Goal: Task Accomplishment & Management: Manage account settings

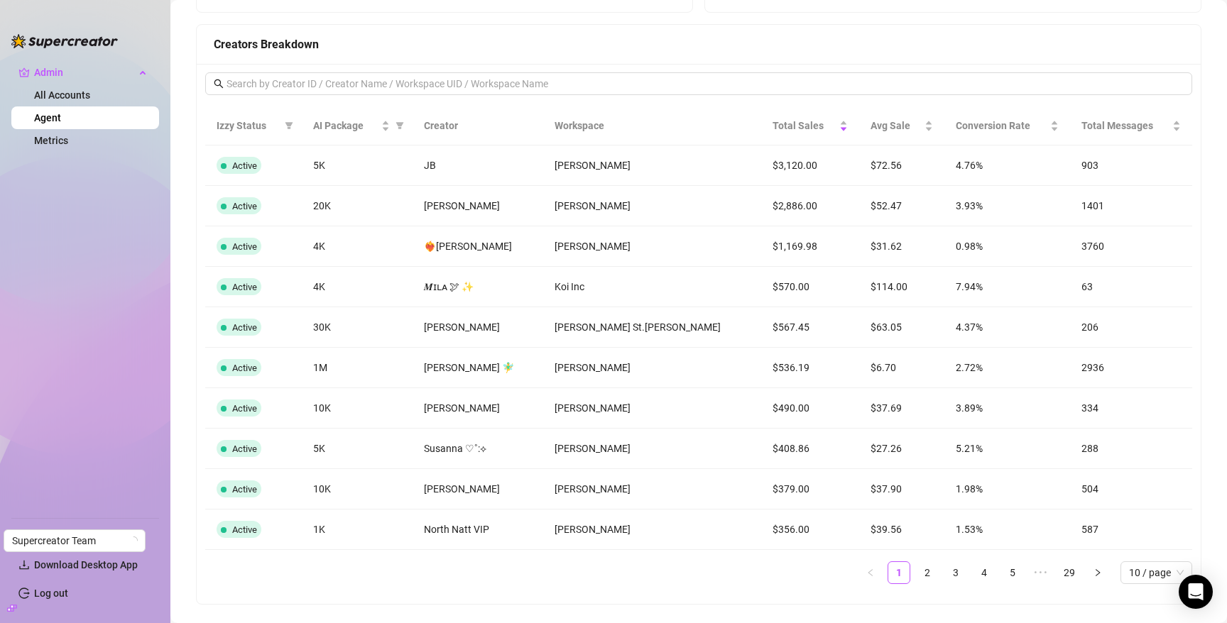
scroll to position [1141, 0]
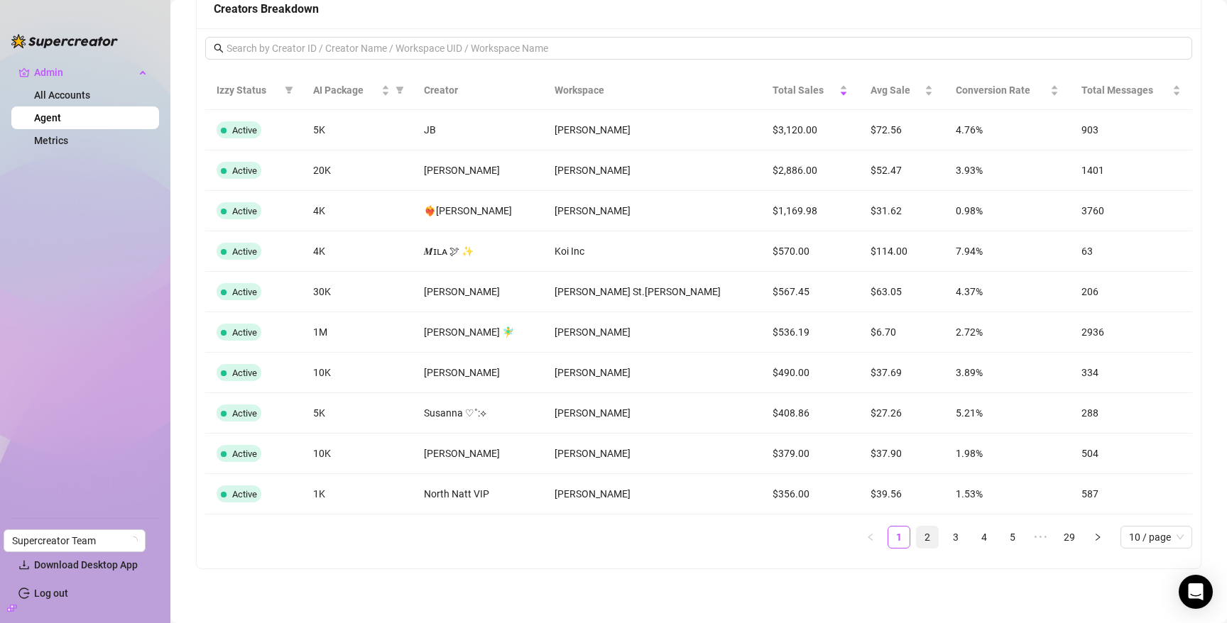
click at [916, 539] on link "2" at bounding box center [926, 537] width 21 height 21
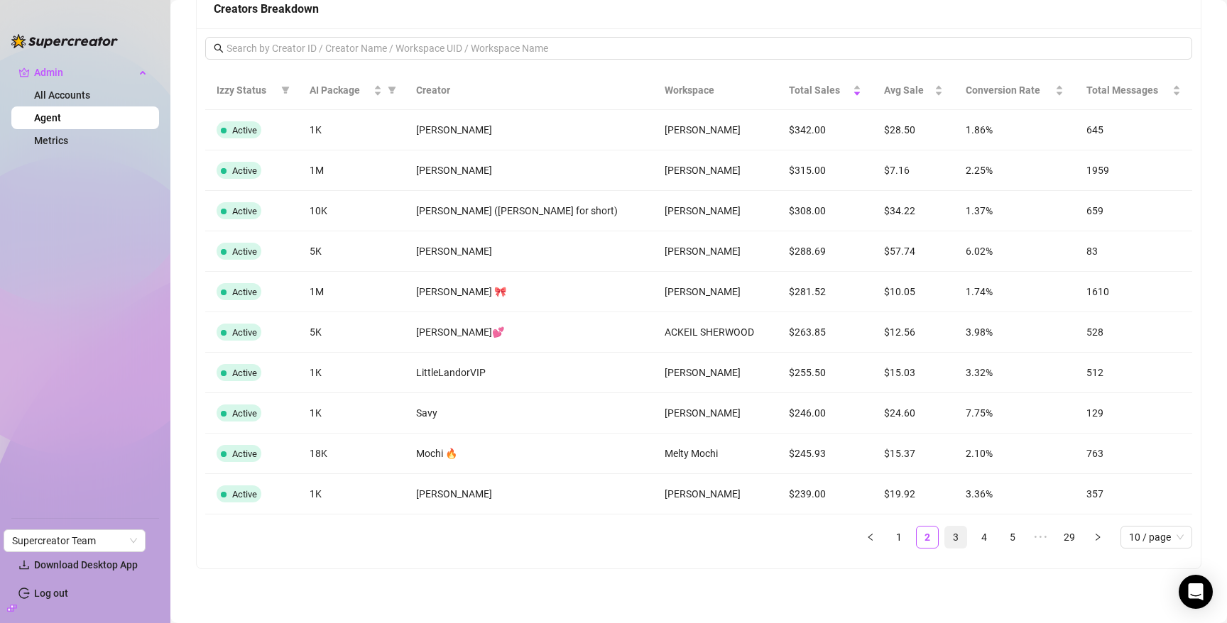
click at [945, 535] on link "3" at bounding box center [955, 537] width 21 height 21
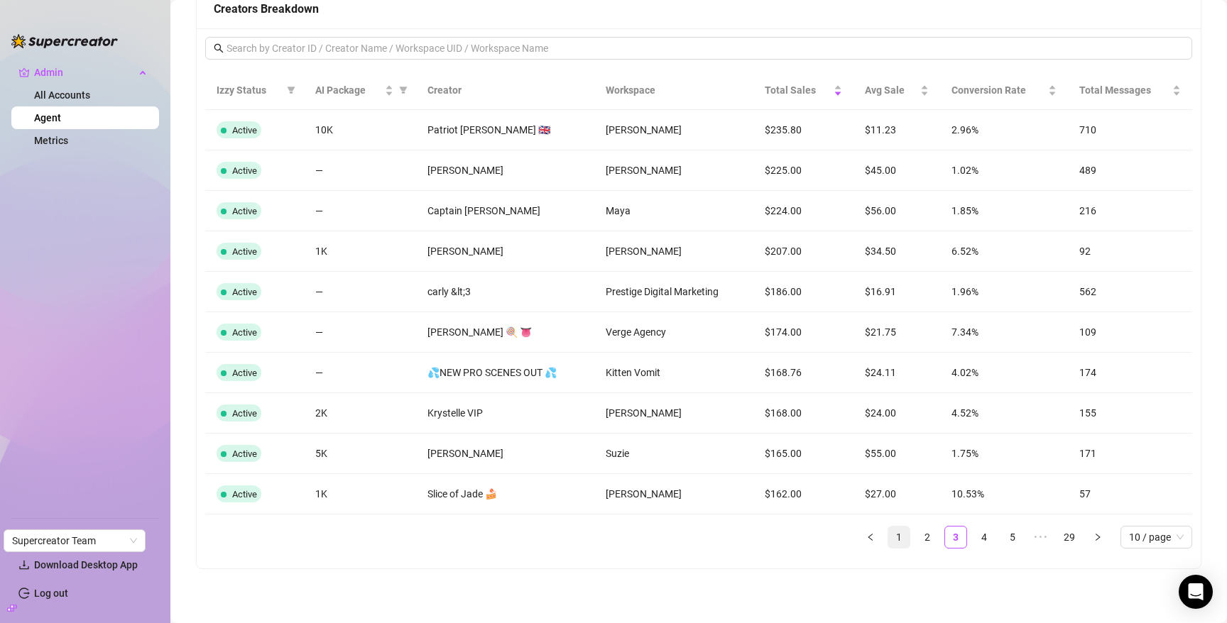
click at [890, 533] on link "1" at bounding box center [898, 537] width 21 height 21
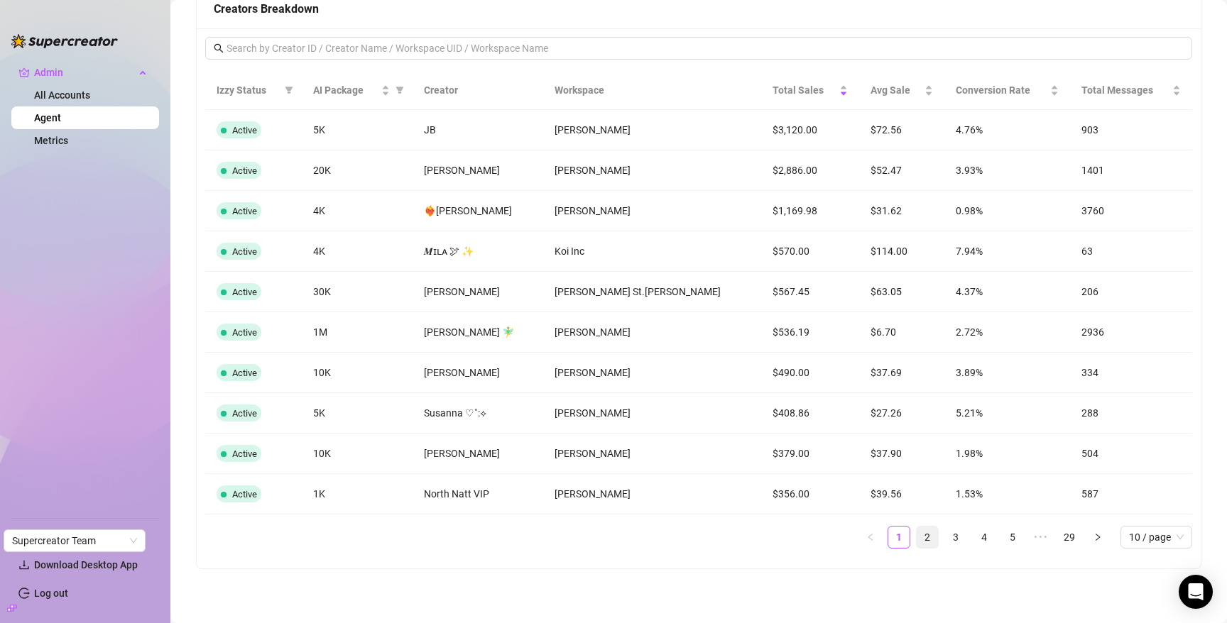
click at [916, 532] on link "2" at bounding box center [926, 537] width 21 height 21
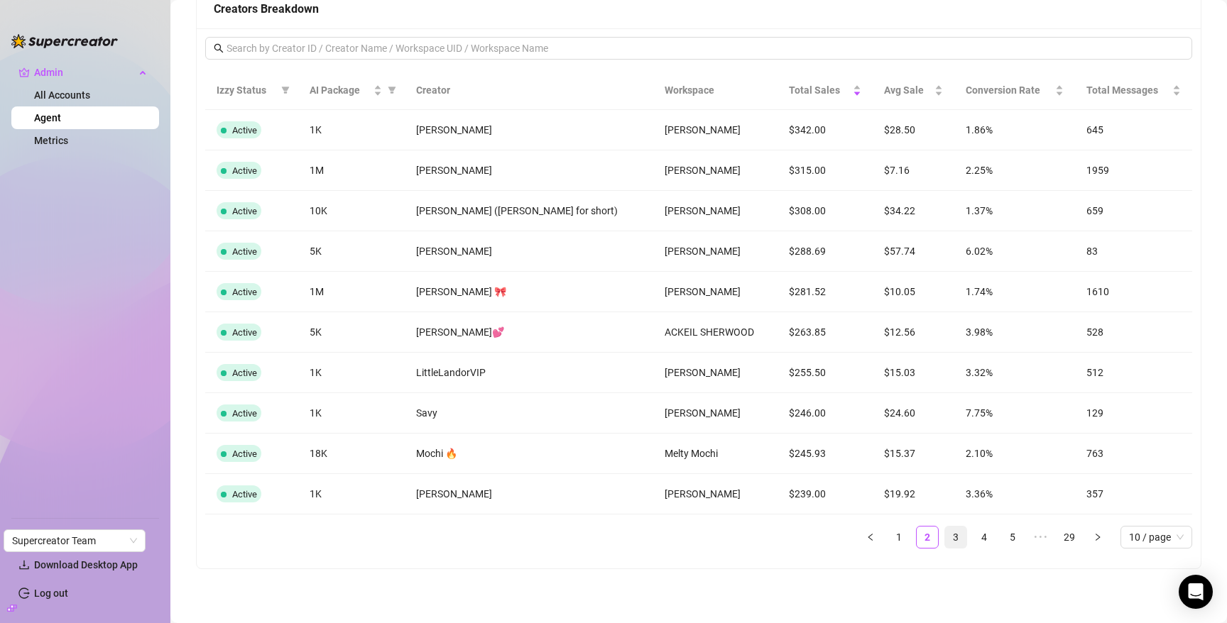
click at [945, 536] on link "3" at bounding box center [955, 537] width 21 height 21
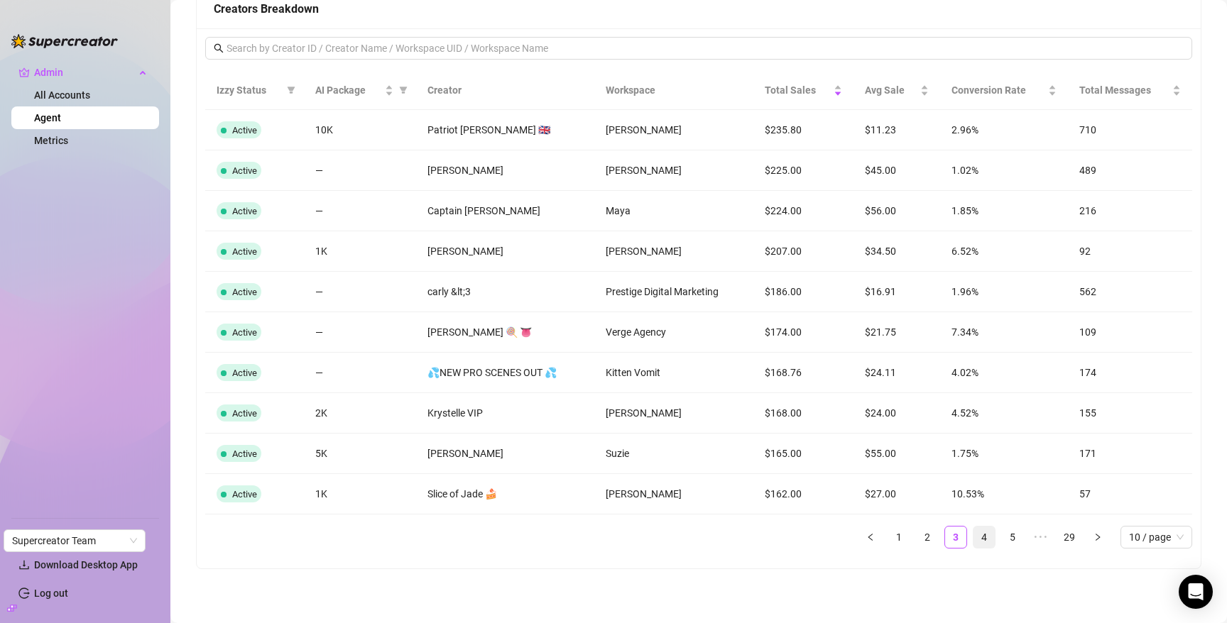
click at [973, 535] on link "4" at bounding box center [983, 537] width 21 height 21
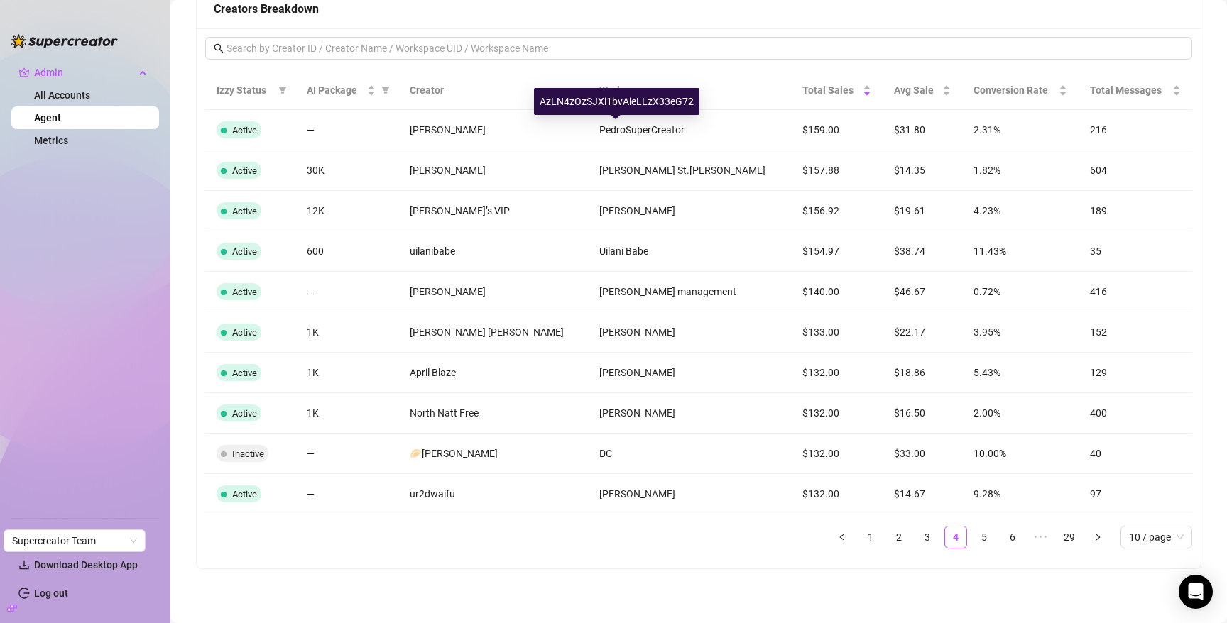
click at [615, 98] on div "AzLN4zOzSJXi1bvAieLLzX33eG72" at bounding box center [616, 101] width 165 height 27
copy div "AzLN4zOzSJXi1bvAieLLzX33eG72"
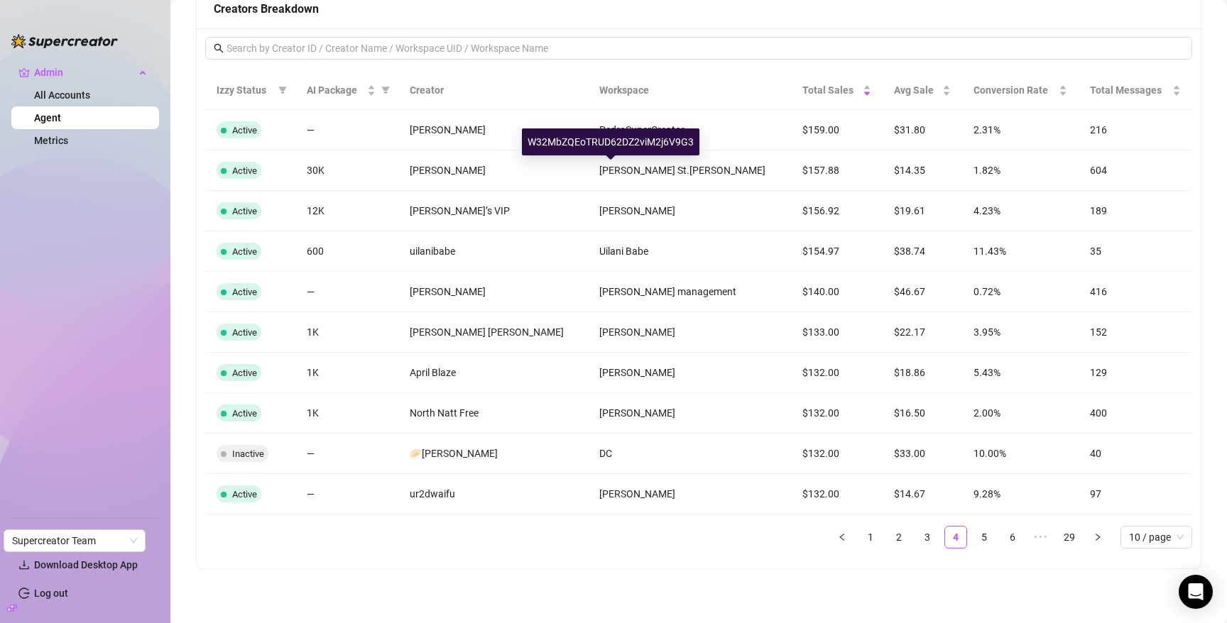
click at [609, 143] on div "W32MbZQEoTRUD62DZ2viM2j6V9G3" at bounding box center [610, 141] width 177 height 27
copy div "W32MbZQEoTRUD62DZ2viM2j6V9G3"
click at [684, 43] on input "text" at bounding box center [699, 48] width 946 height 16
paste input "NF0Q5Aq9rZbP0mHiUjhX7eDVUgh2"
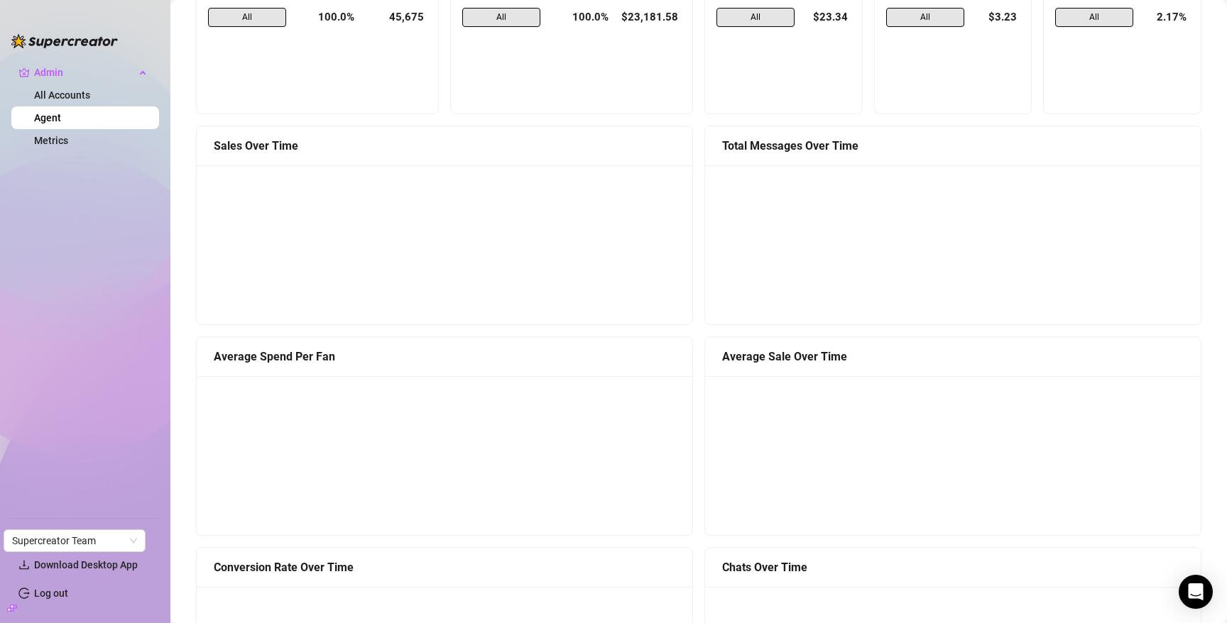
scroll to position [0, 0]
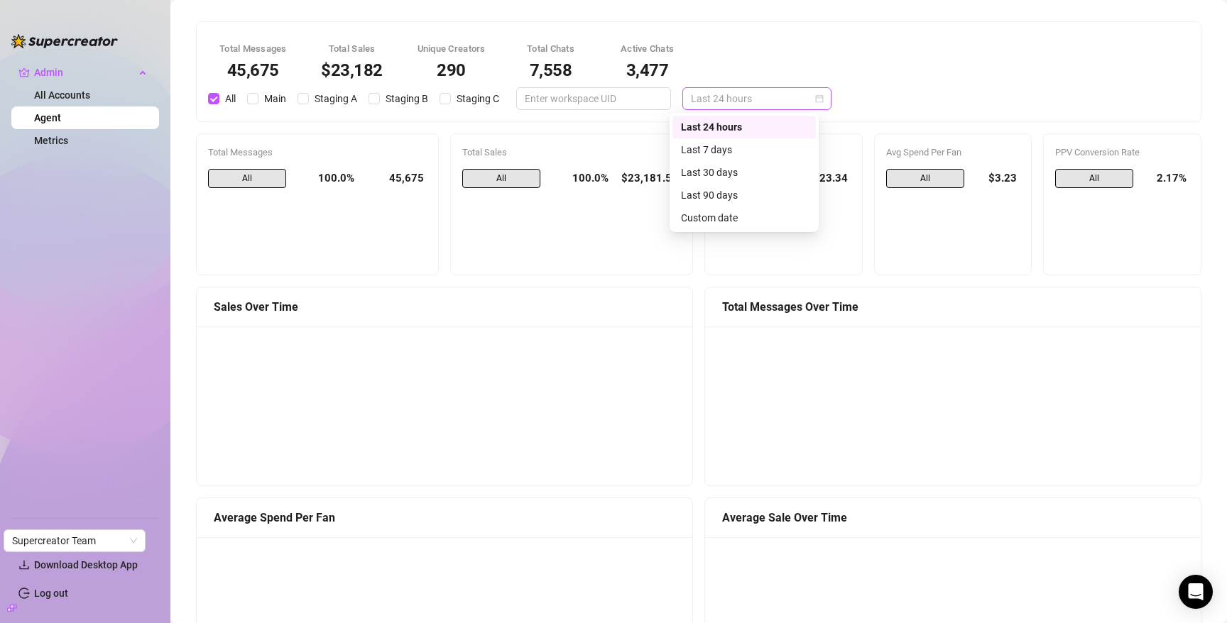
click at [740, 109] on span "Last 24 hours" at bounding box center [757, 98] width 132 height 21
type input "NF0Q5Aq9rZbP0mHiUjhX7eDVUgh2"
click at [744, 175] on div "Last 30 days" at bounding box center [744, 173] width 126 height 16
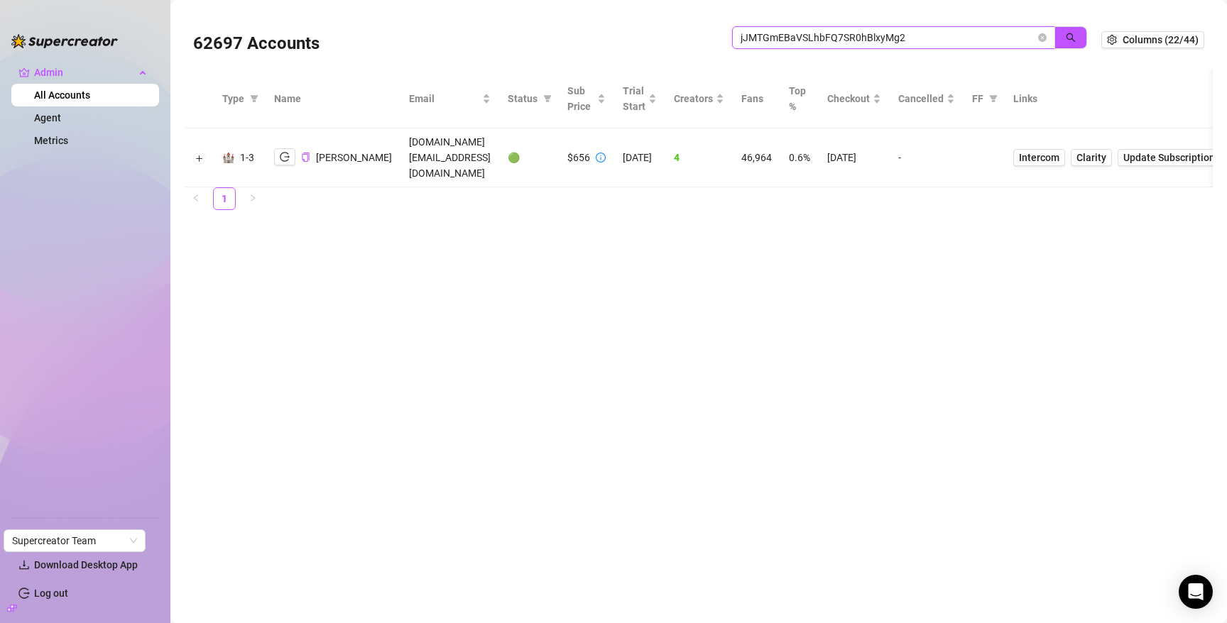
click at [864, 32] on input "jJMTGmEBaVSLhbFQ7SR0hBlxyMg2" at bounding box center [887, 38] width 295 height 16
paste input "AzLN4zOzSJXi1bvAieLLzX33eG7"
click at [1073, 38] on icon "search" at bounding box center [1071, 38] width 10 height 10
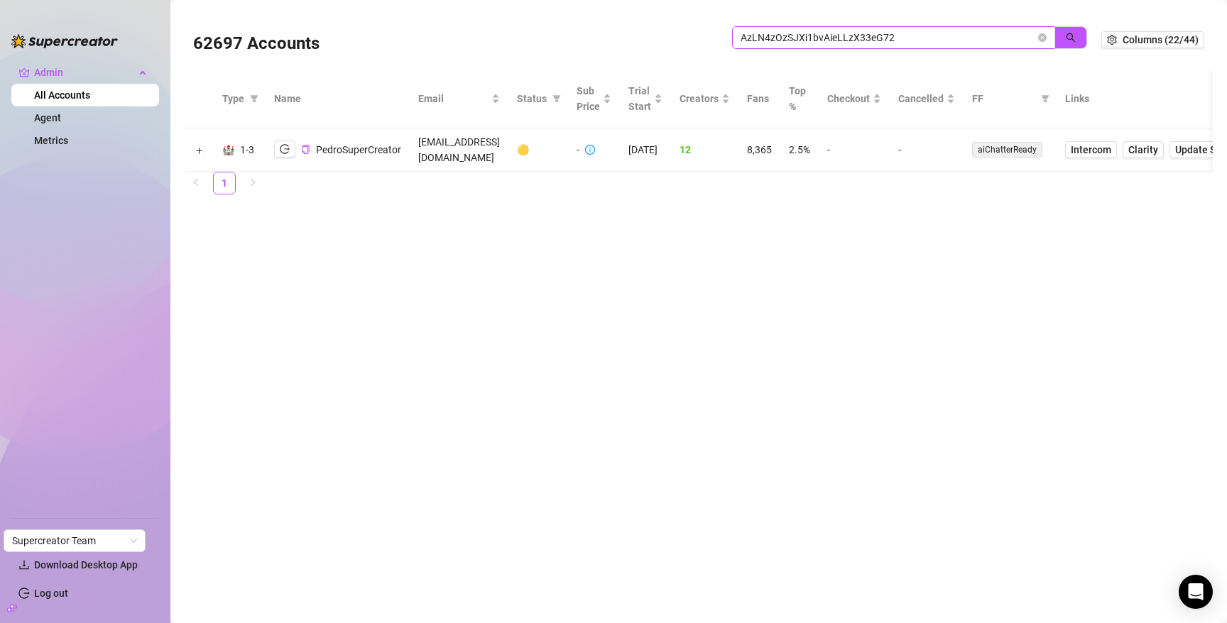
click at [752, 42] on input "AzLN4zOzSJXi1bvAieLLzX33eG72" at bounding box center [887, 38] width 295 height 16
type input "pedro"
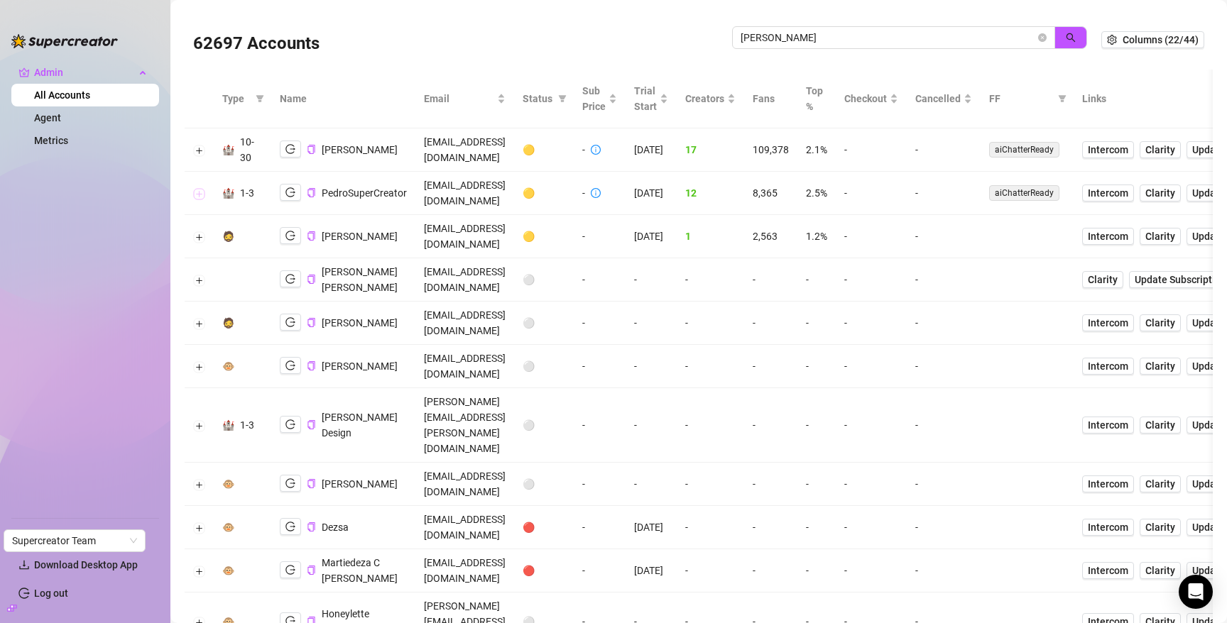
click at [199, 188] on button "Expand row" at bounding box center [199, 193] width 11 height 11
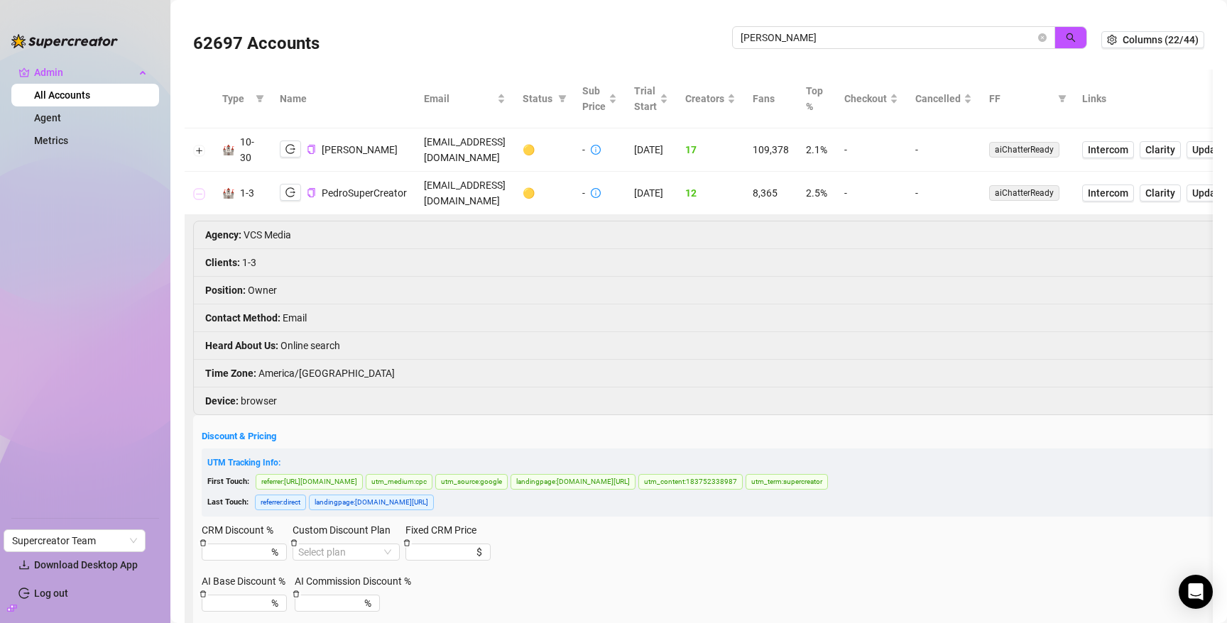
click at [199, 188] on button "Collapse row" at bounding box center [199, 193] width 11 height 11
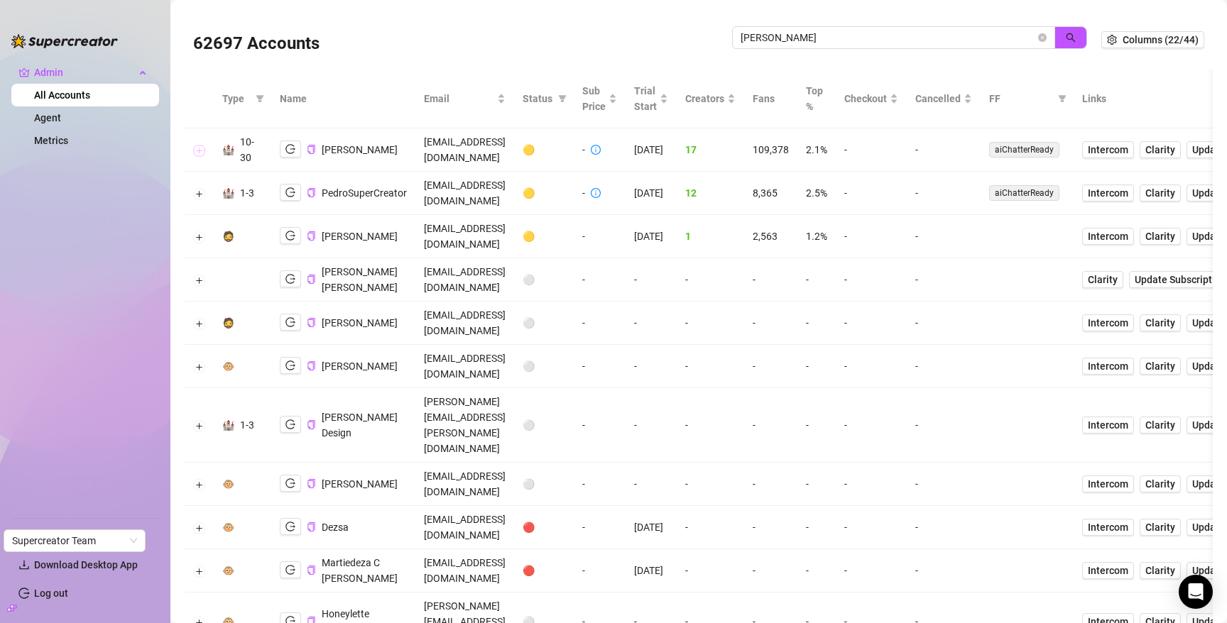
click at [199, 146] on button "Expand row" at bounding box center [199, 150] width 11 height 11
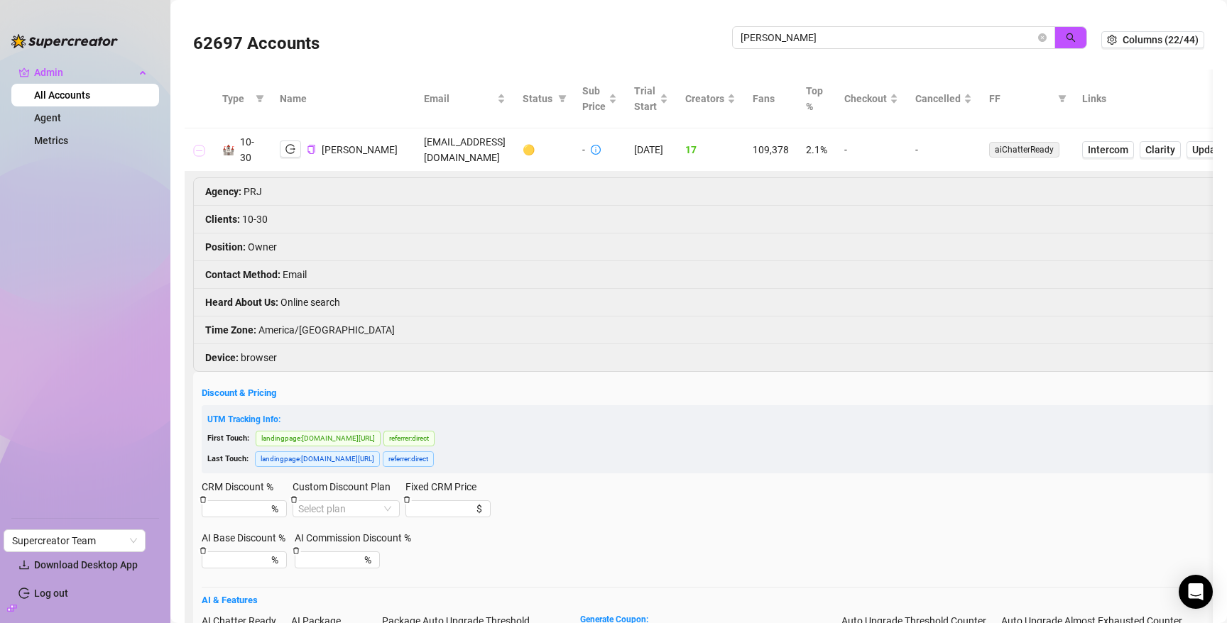
click at [199, 146] on button "Collapse row" at bounding box center [199, 150] width 11 height 11
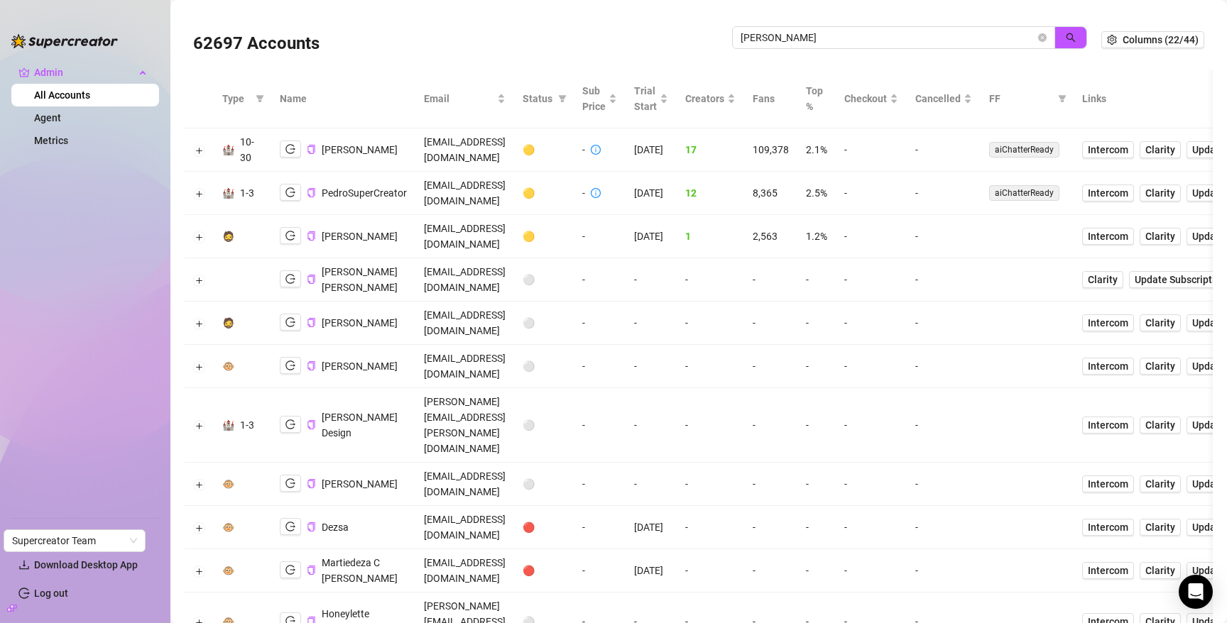
click at [190, 190] on td at bounding box center [199, 193] width 29 height 43
click at [201, 188] on button "Expand row" at bounding box center [199, 193] width 11 height 11
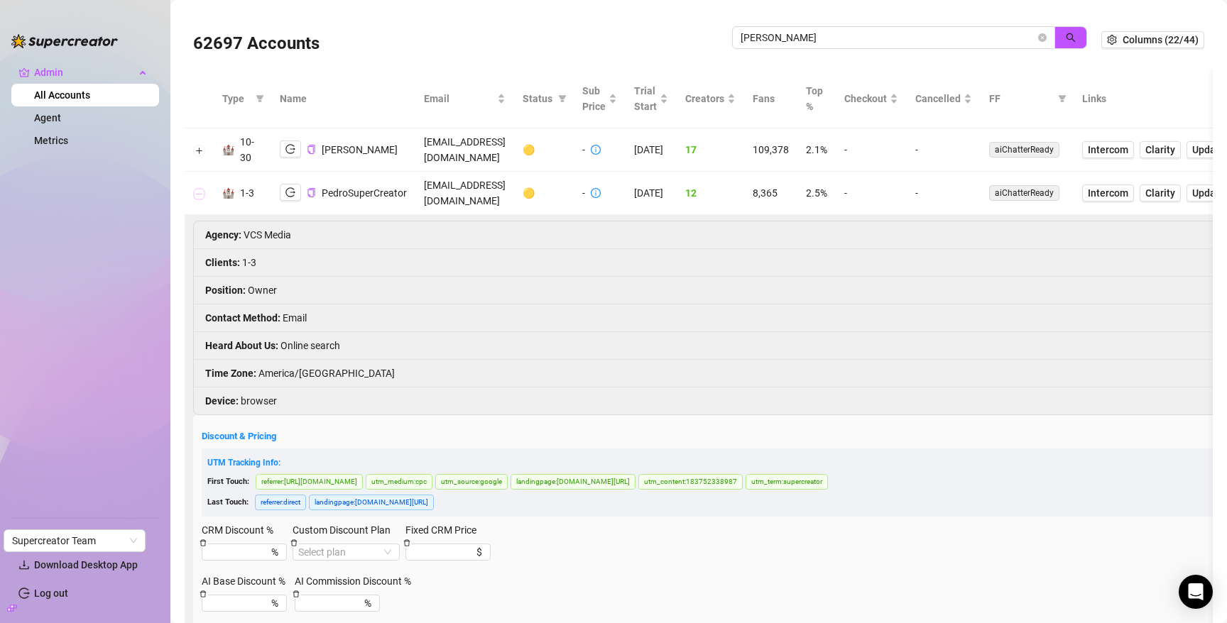
click at [201, 188] on button "Collapse row" at bounding box center [199, 193] width 11 height 11
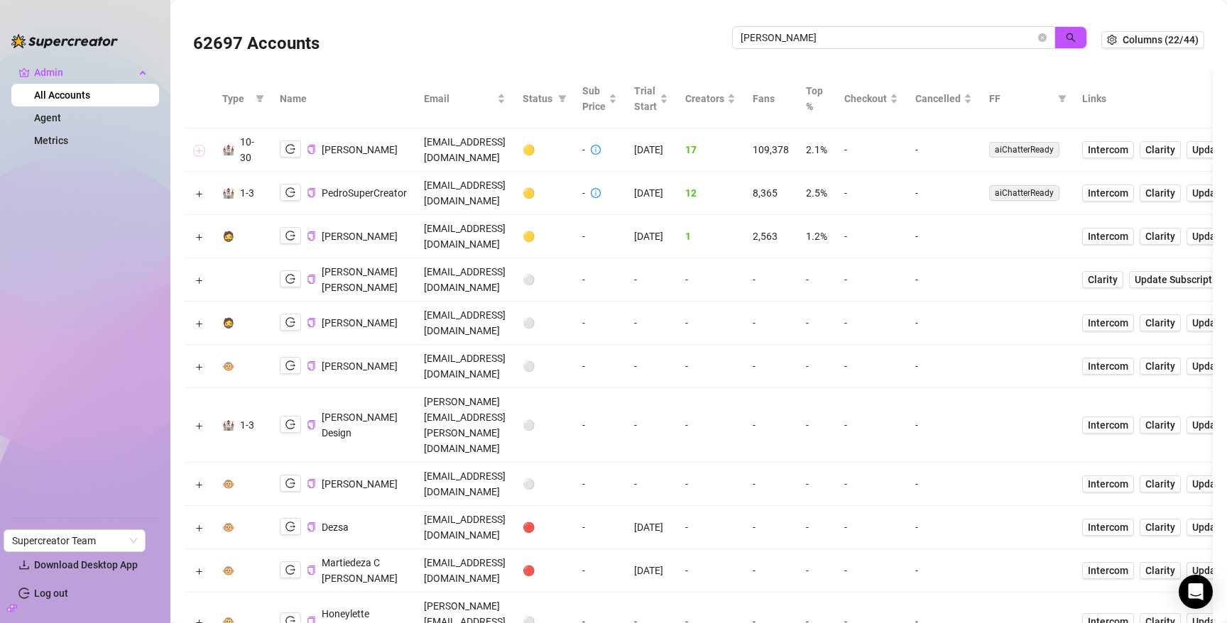
click at [201, 148] on button "Expand row" at bounding box center [199, 150] width 11 height 11
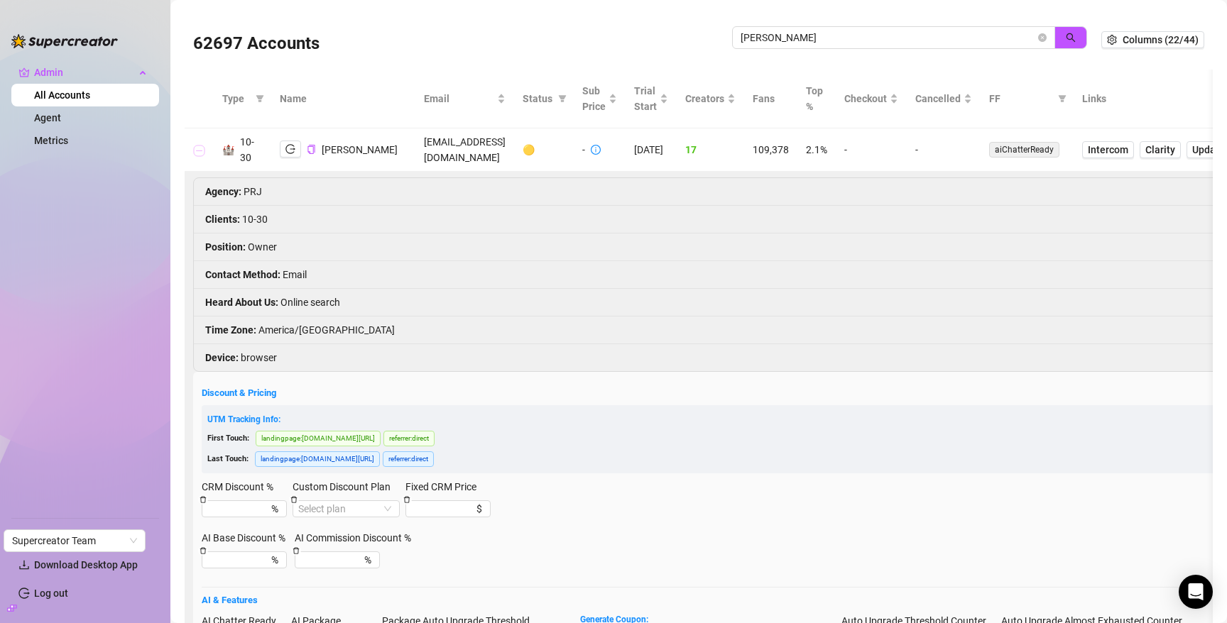
click at [201, 148] on button "Collapse row" at bounding box center [199, 150] width 11 height 11
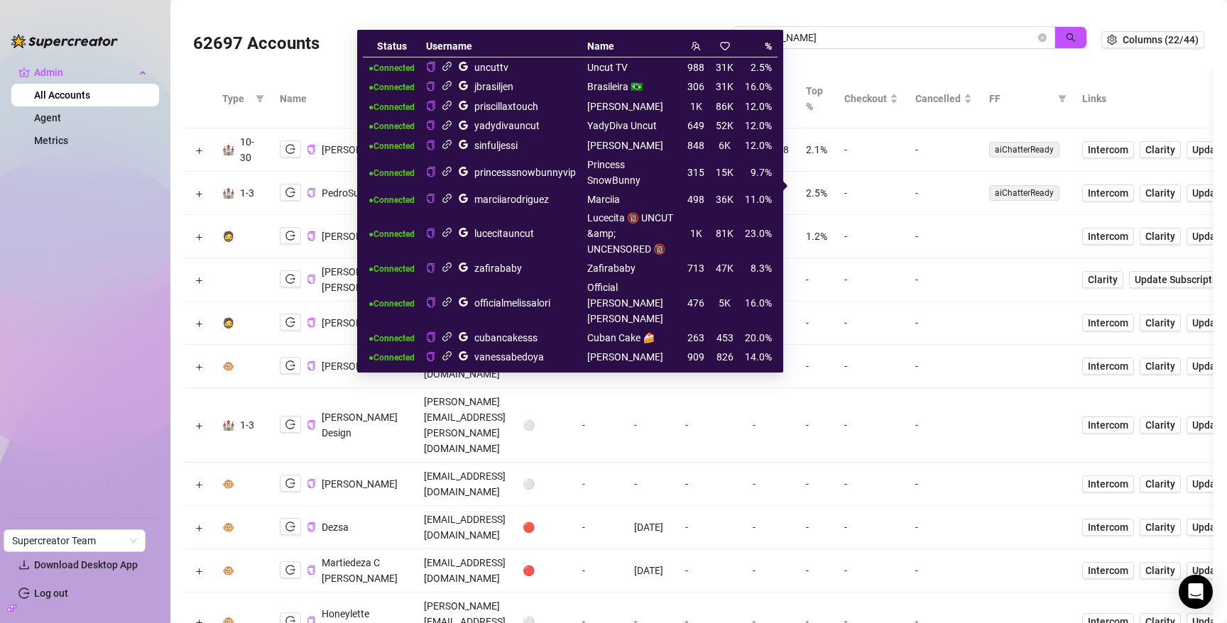
click at [451, 269] on icon "link" at bounding box center [447, 267] width 11 height 11
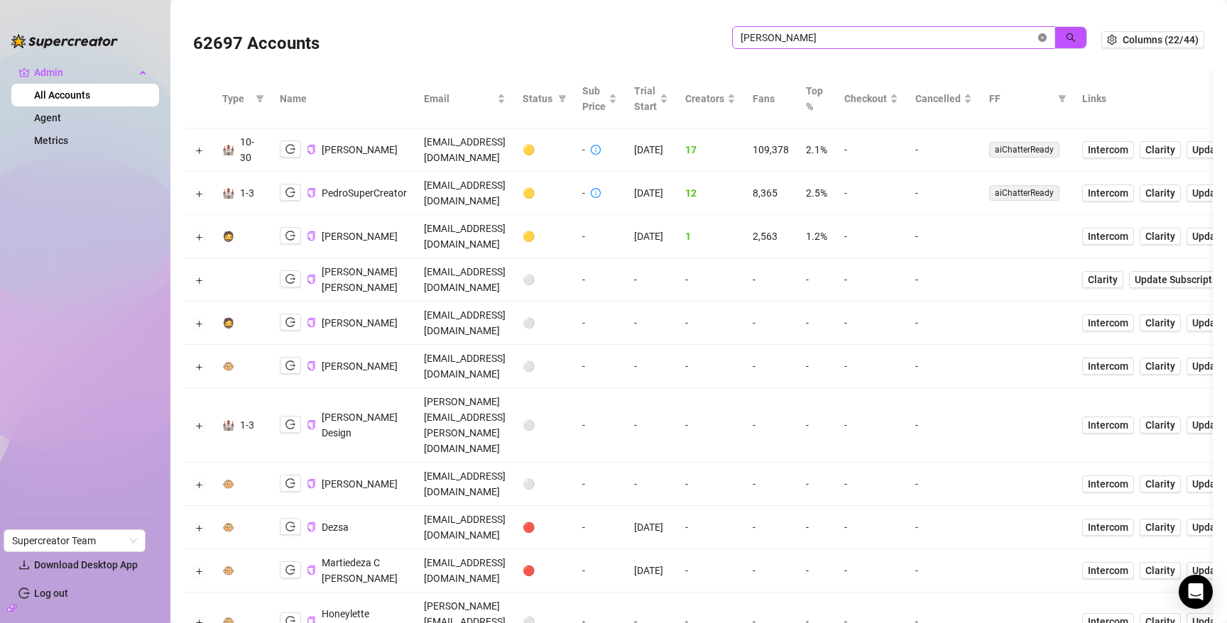
click at [1038, 38] on icon "close-circle" at bounding box center [1042, 37] width 9 height 9
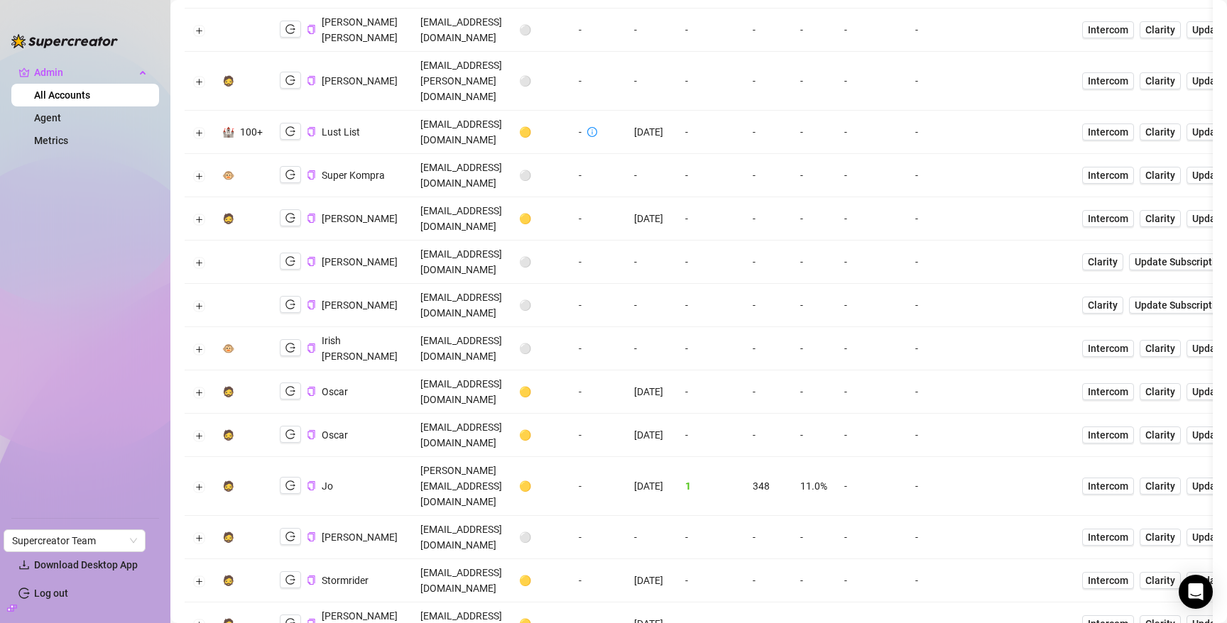
scroll to position [743, 0]
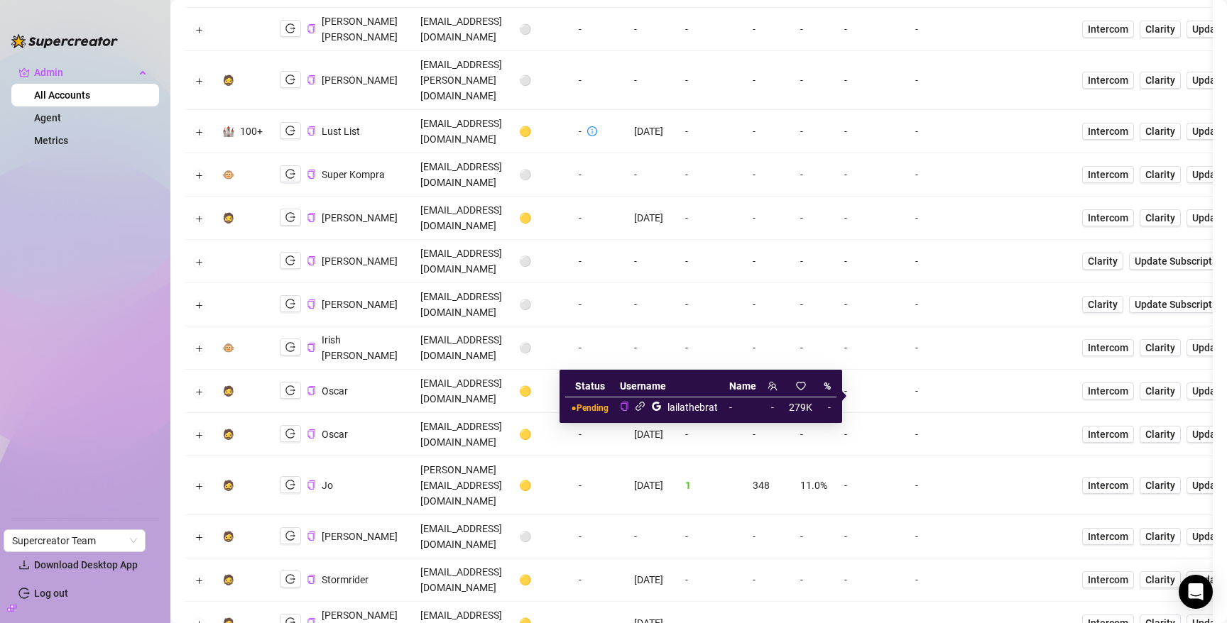
click at [642, 410] on icon "link" at bounding box center [639, 406] width 9 height 9
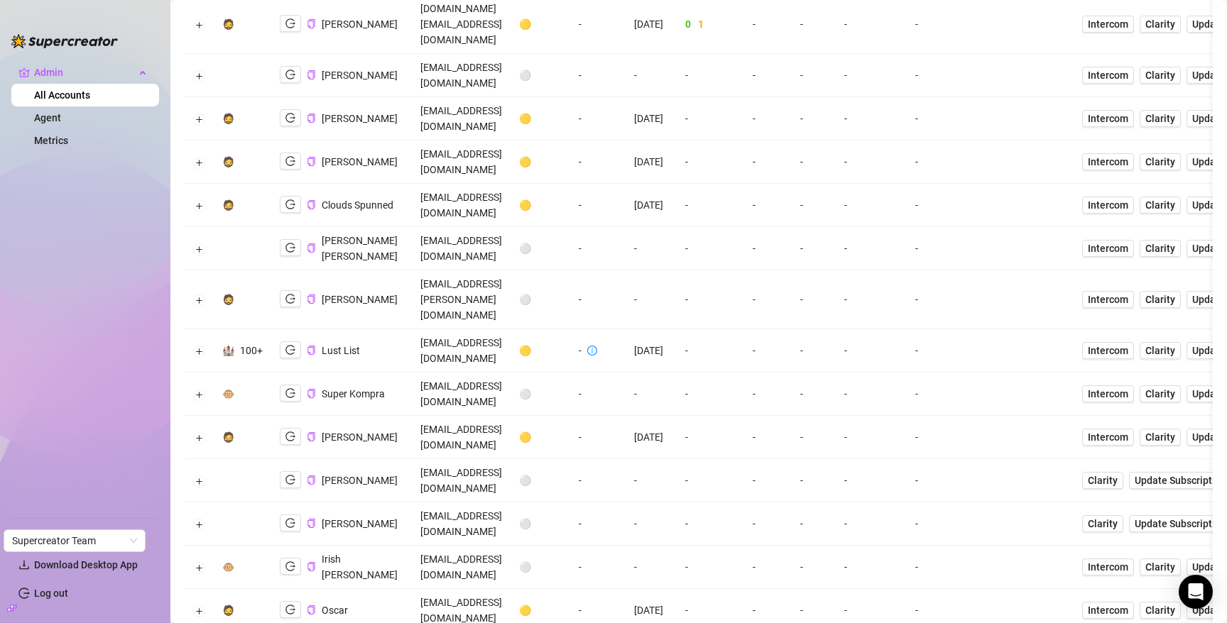
scroll to position [0, 0]
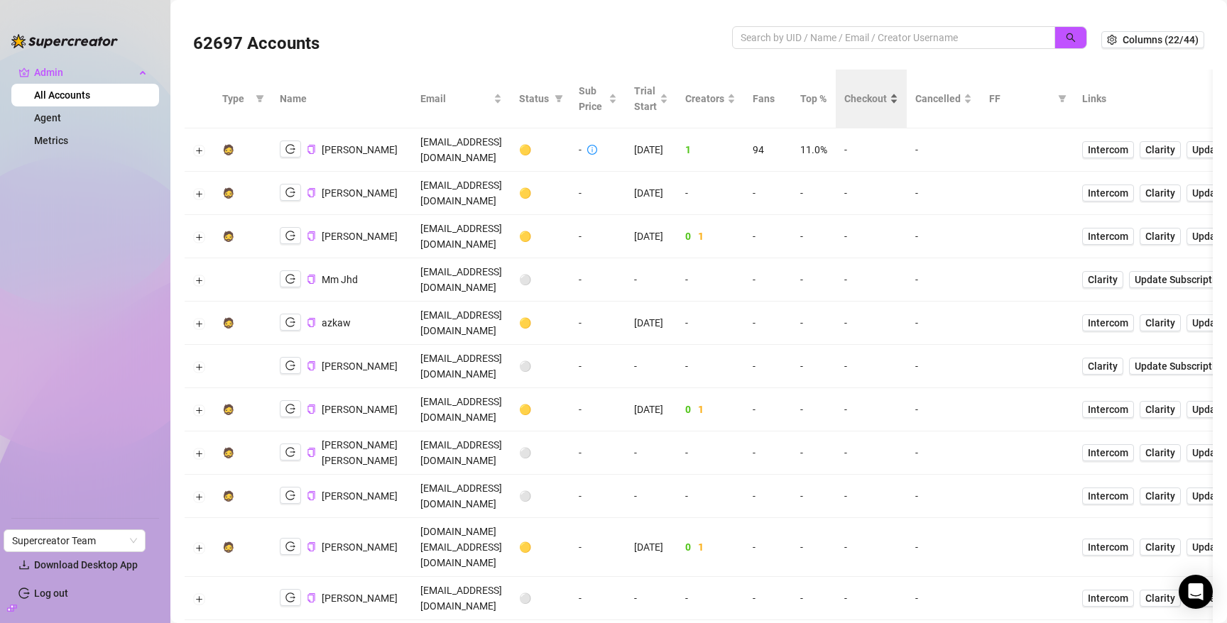
click at [887, 101] on span "Checkout" at bounding box center [865, 99] width 43 height 16
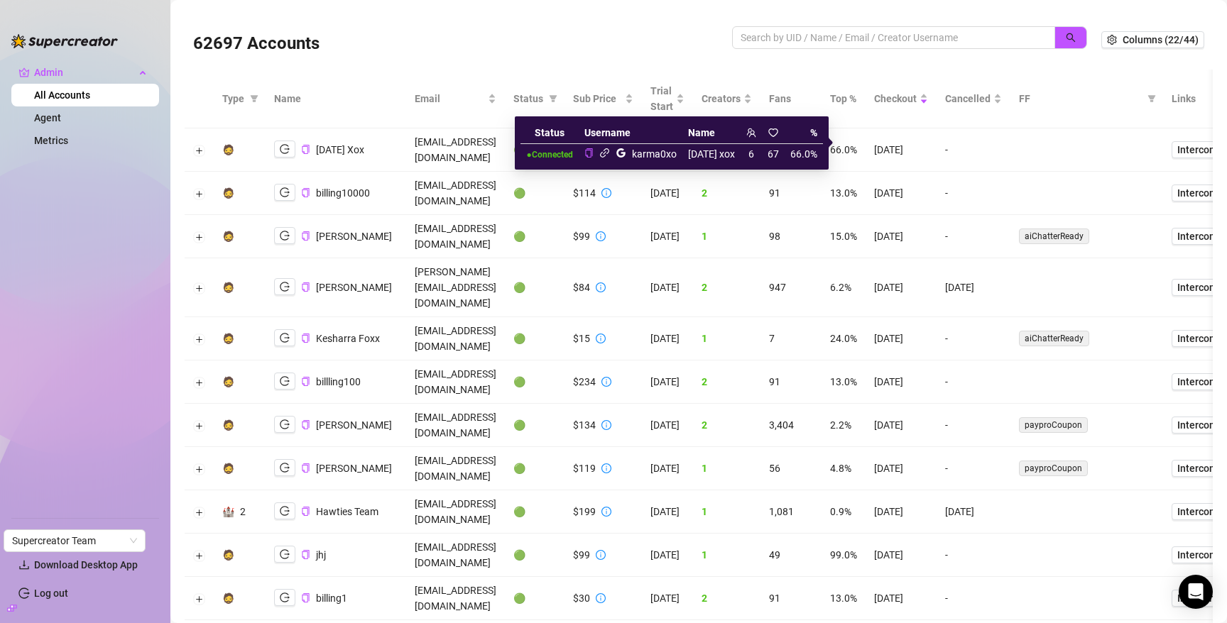
click at [606, 150] on icon "link" at bounding box center [604, 153] width 11 height 11
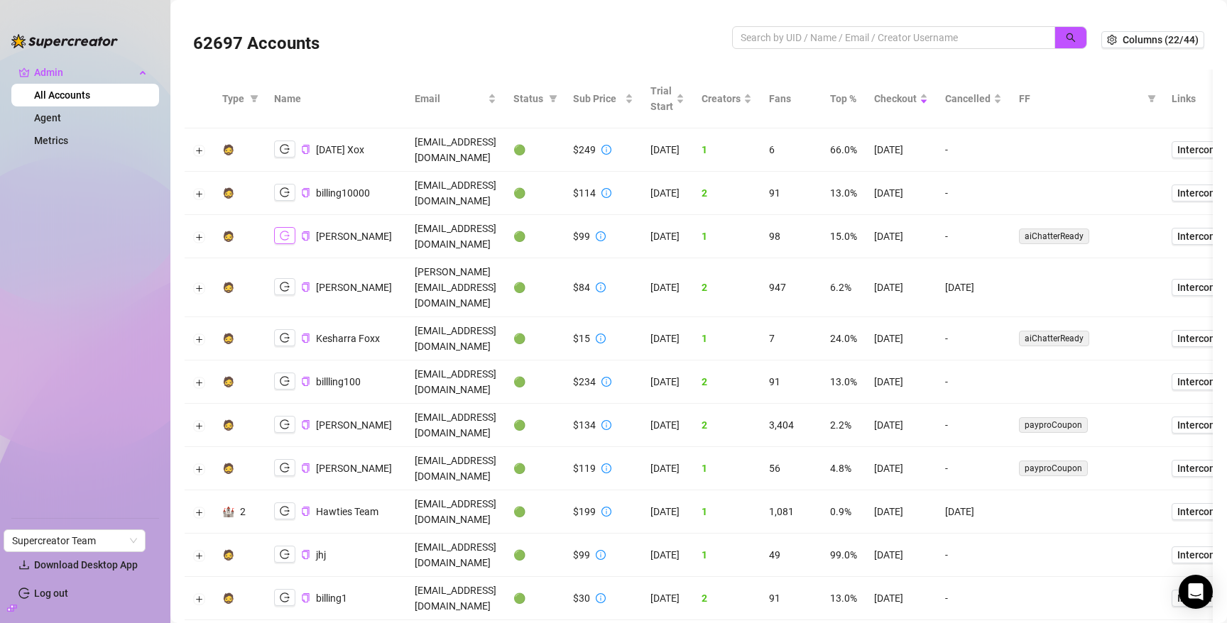
click at [287, 231] on icon "logout" at bounding box center [285, 235] width 10 height 9
click at [990, 100] on span "Cancelled" at bounding box center [967, 99] width 45 height 16
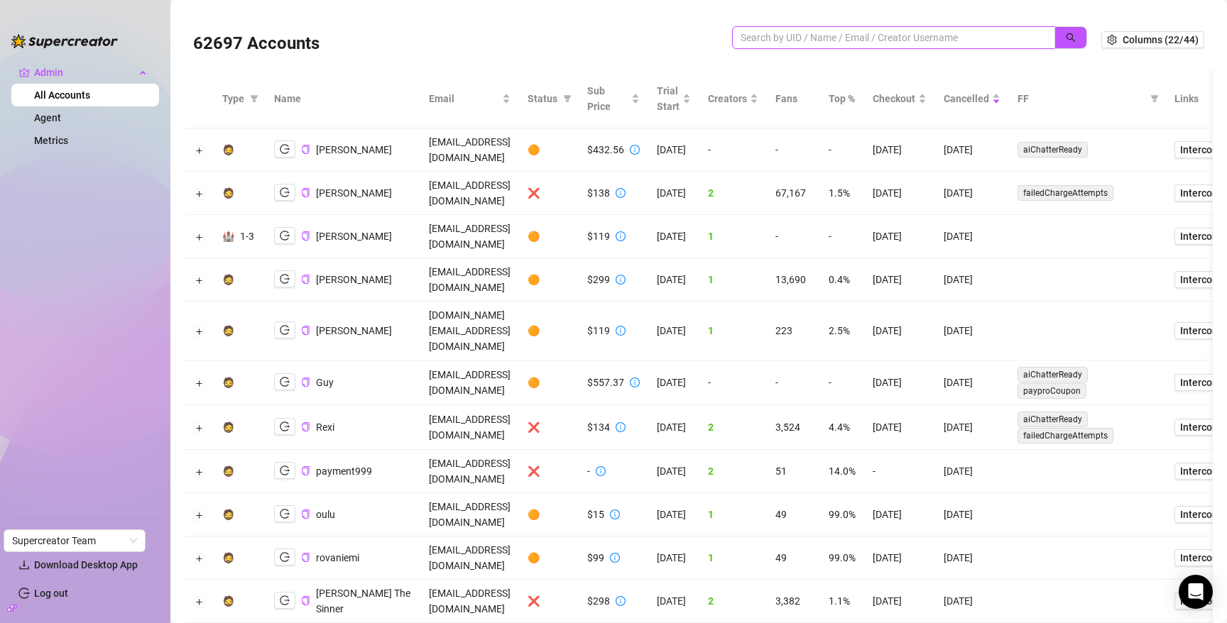
click at [940, 38] on input "search" at bounding box center [887, 38] width 295 height 16
paste input "W32MbZQEoTRUD62DZ2viM2j6V9G3"
type input "W32MbZQEoTRUD62DZ2viM2j6V9G3"
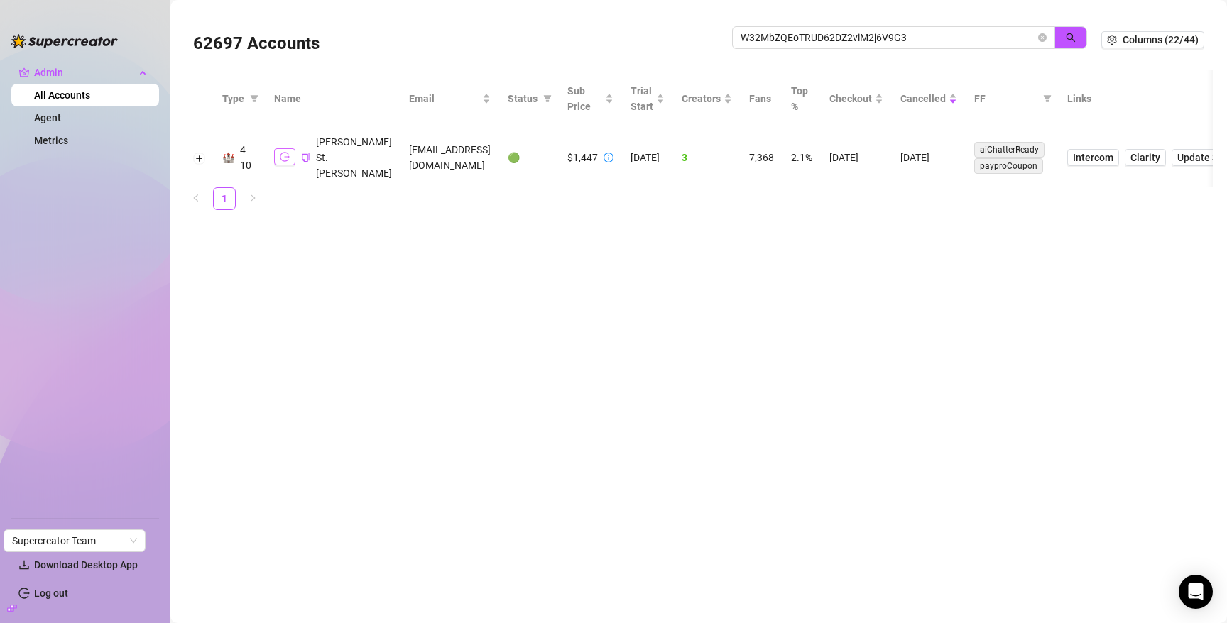
click at [290, 148] on button "button" at bounding box center [284, 156] width 21 height 17
click at [1045, 44] on span at bounding box center [1042, 38] width 9 height 16
click at [1045, 38] on icon "close-circle" at bounding box center [1042, 37] width 9 height 9
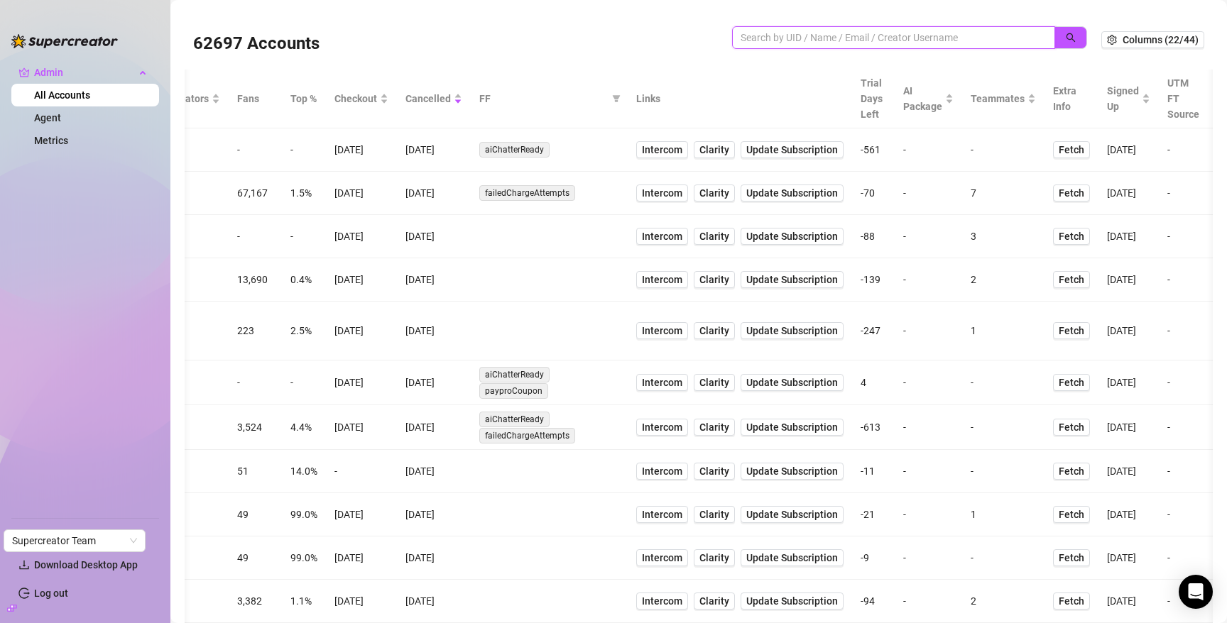
scroll to position [0, 539]
click at [681, 144] on span "Intercom" at bounding box center [661, 150] width 40 height 16
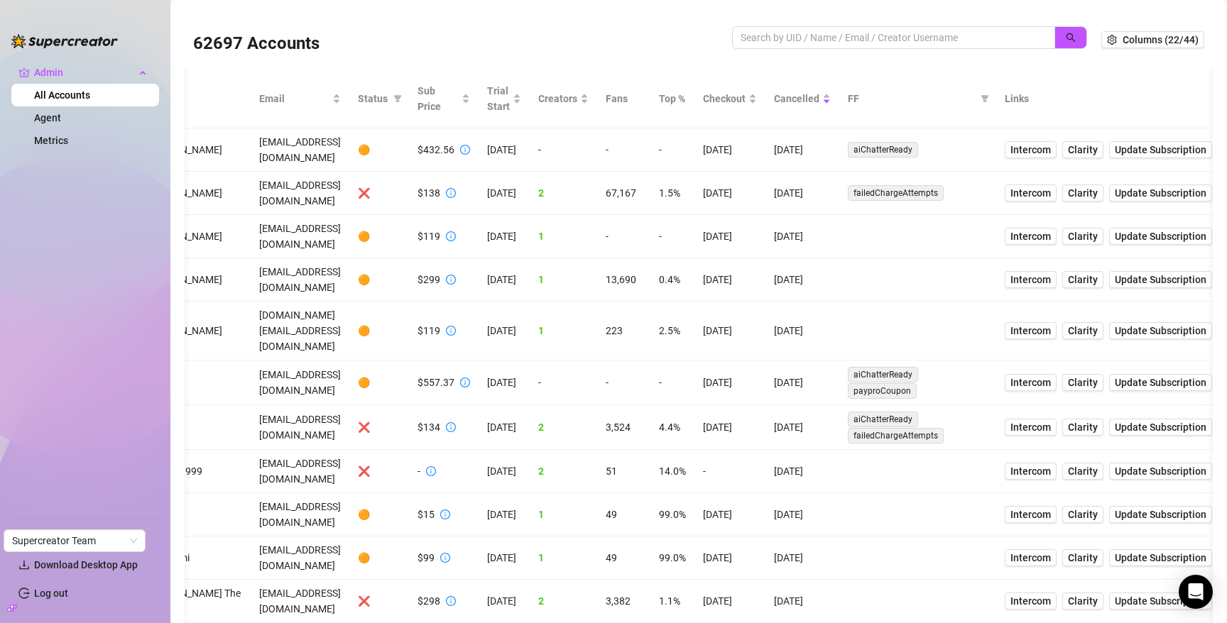
scroll to position [0, 0]
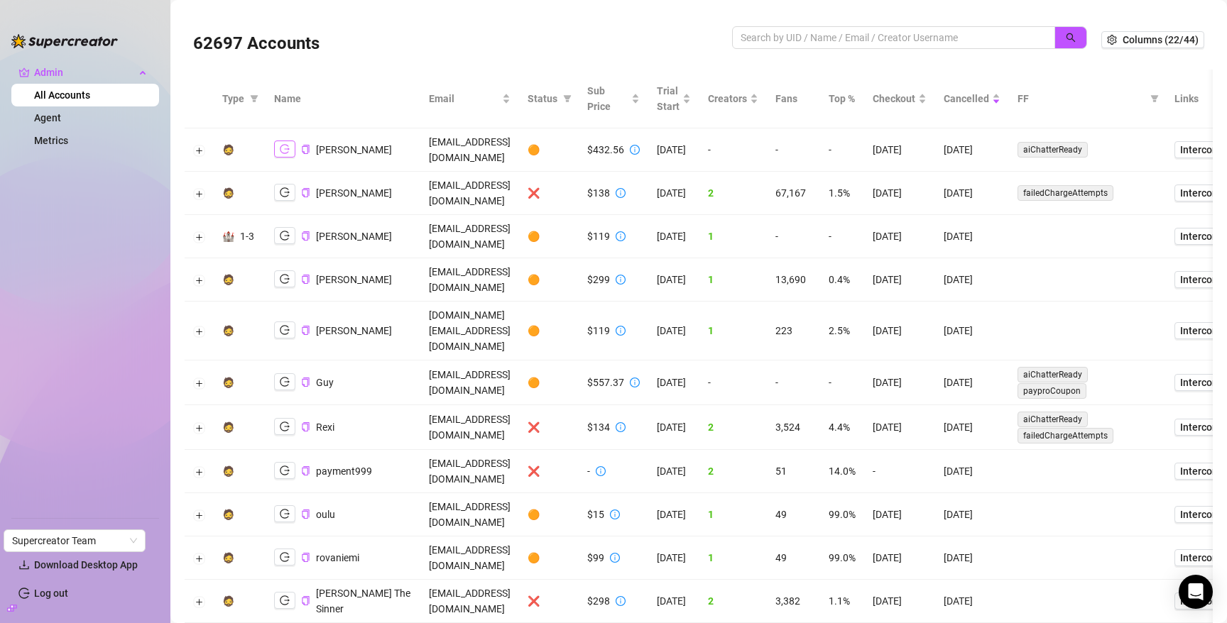
click at [284, 147] on icon "logout" at bounding box center [285, 149] width 10 height 10
click at [305, 155] on button "Copy Account UID" at bounding box center [305, 149] width 9 height 11
click at [197, 146] on button "Expand row" at bounding box center [199, 150] width 11 height 11
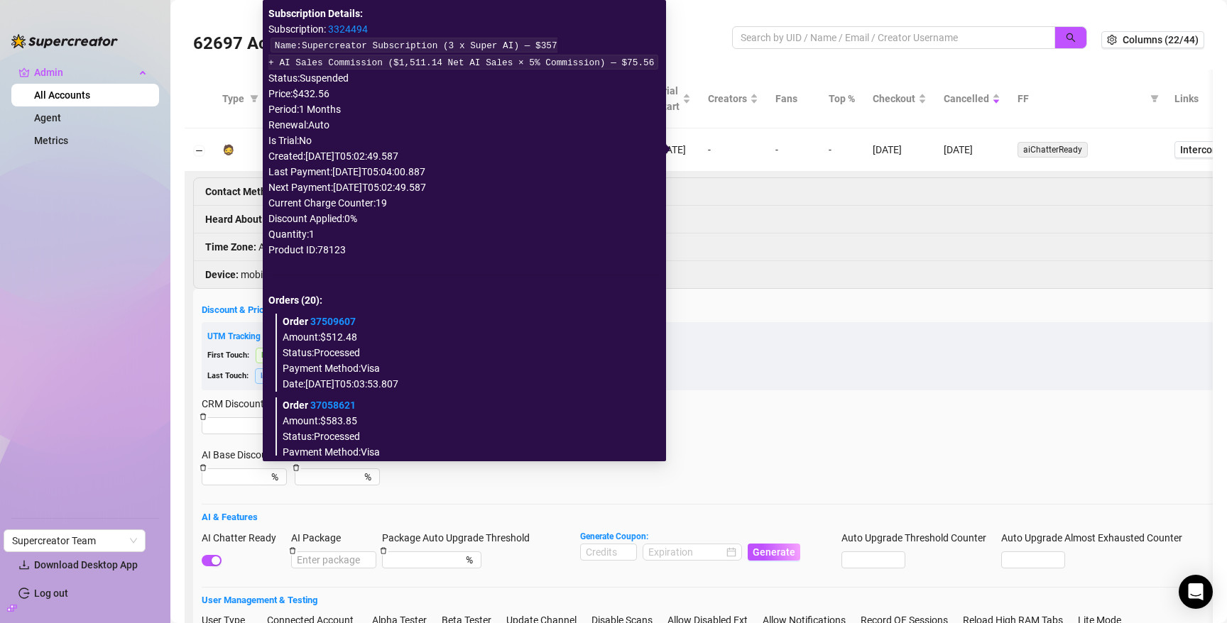
click at [358, 30] on link "3324494" at bounding box center [348, 28] width 40 height 11
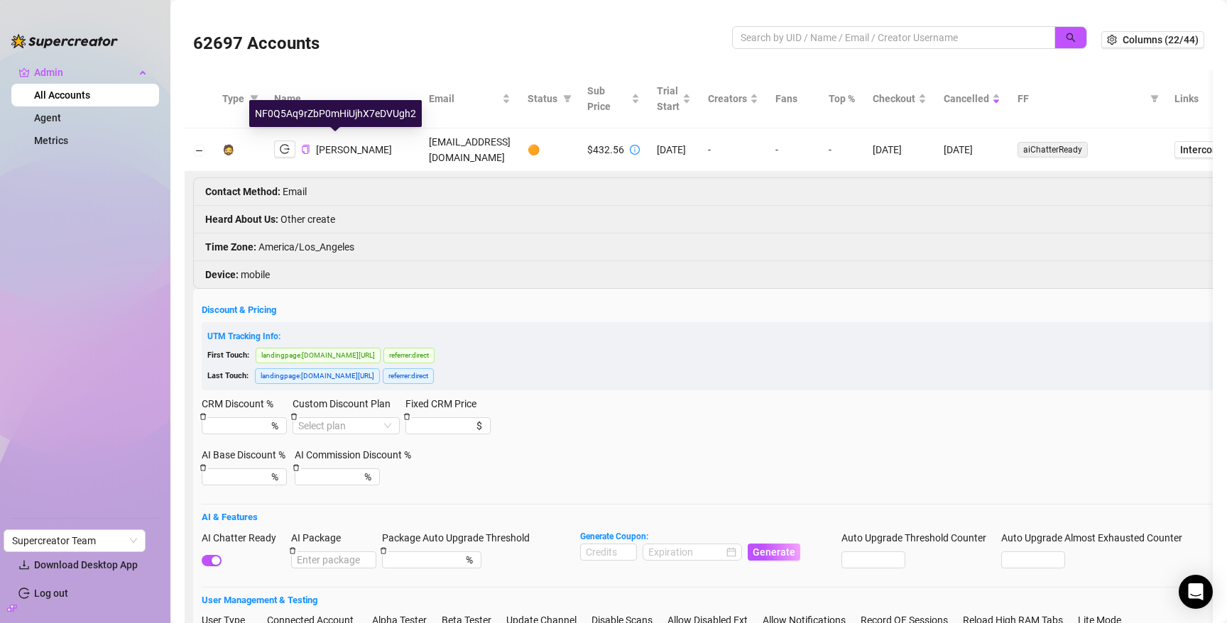
click at [328, 144] on span "[PERSON_NAME]" at bounding box center [354, 149] width 76 height 11
click at [333, 155] on span "[PERSON_NAME]" at bounding box center [354, 149] width 76 height 11
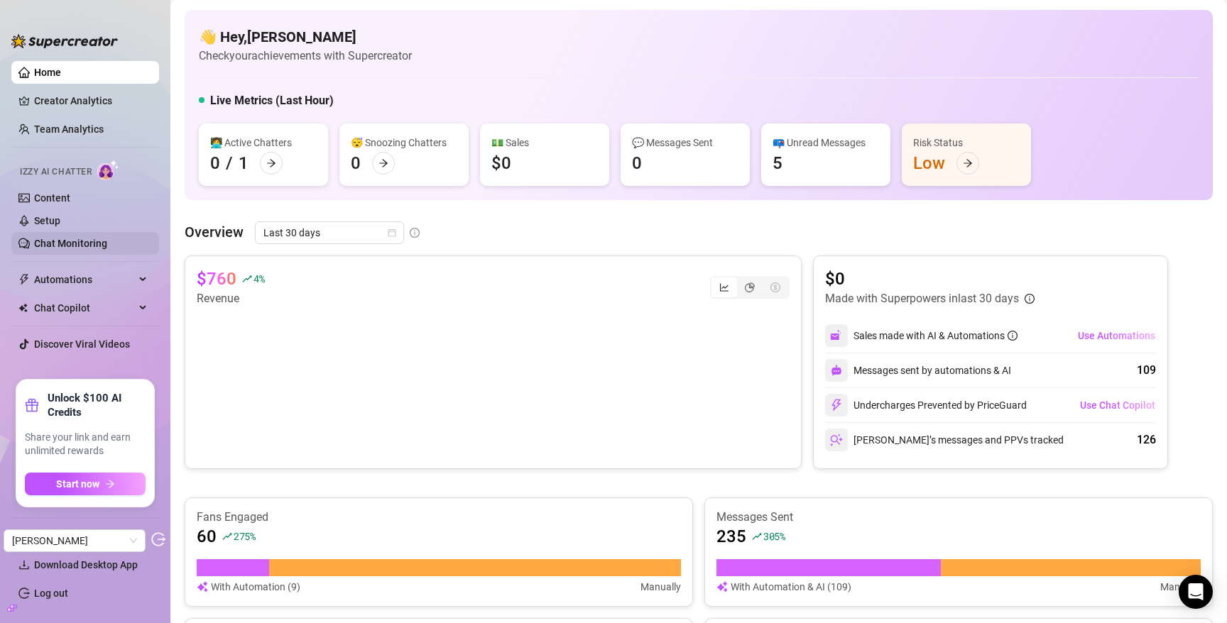
click at [56, 240] on link "Chat Monitoring" at bounding box center [70, 243] width 73 height 11
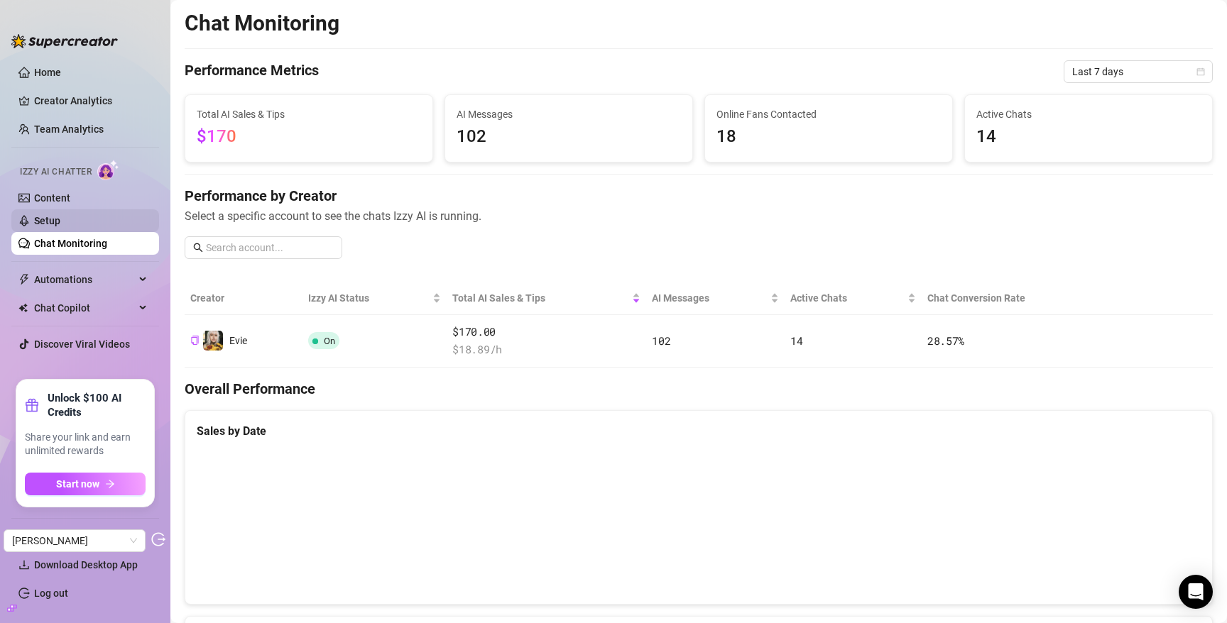
click at [60, 215] on link "Setup" at bounding box center [47, 220] width 26 height 11
